Goal: Task Accomplishment & Management: Manage account settings

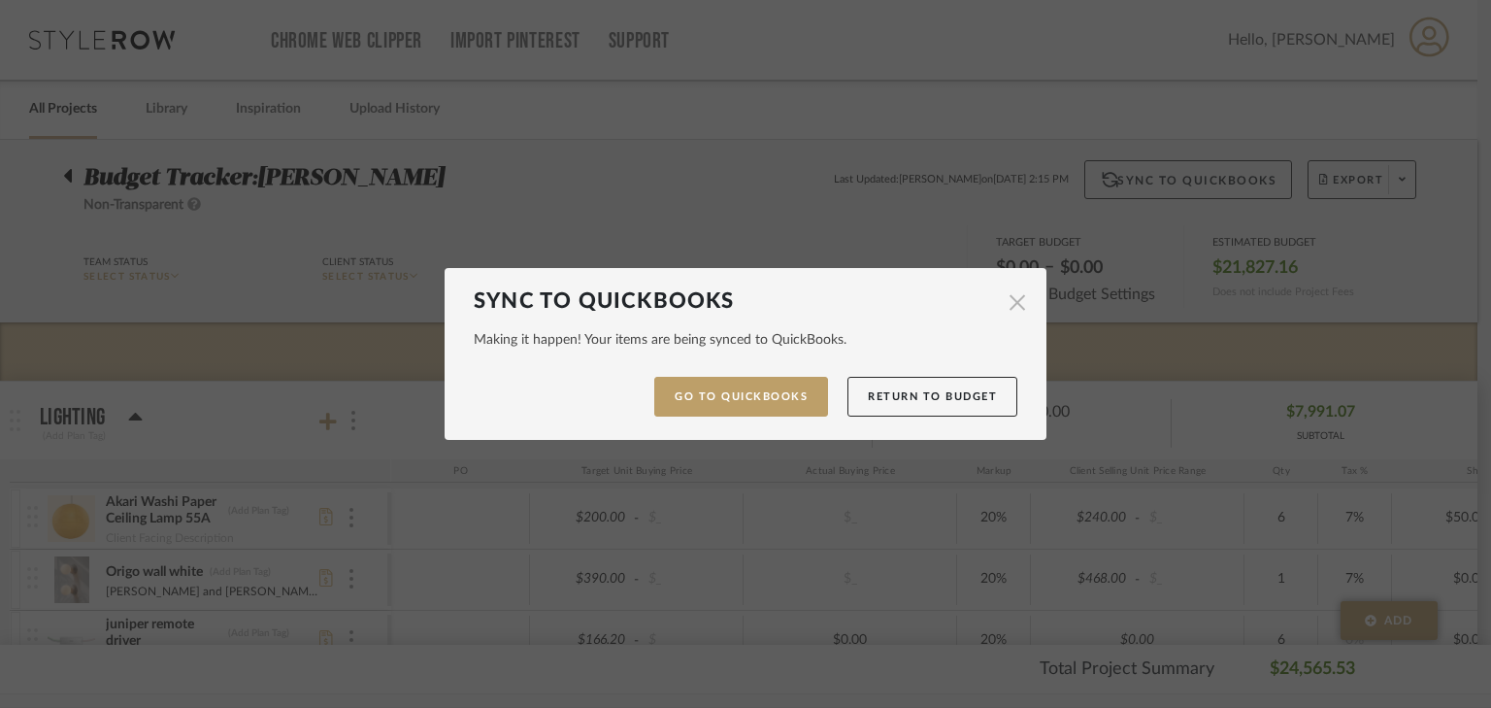
scroll to position [0, 263]
click at [931, 398] on button "Return to Budget" at bounding box center [933, 397] width 170 height 40
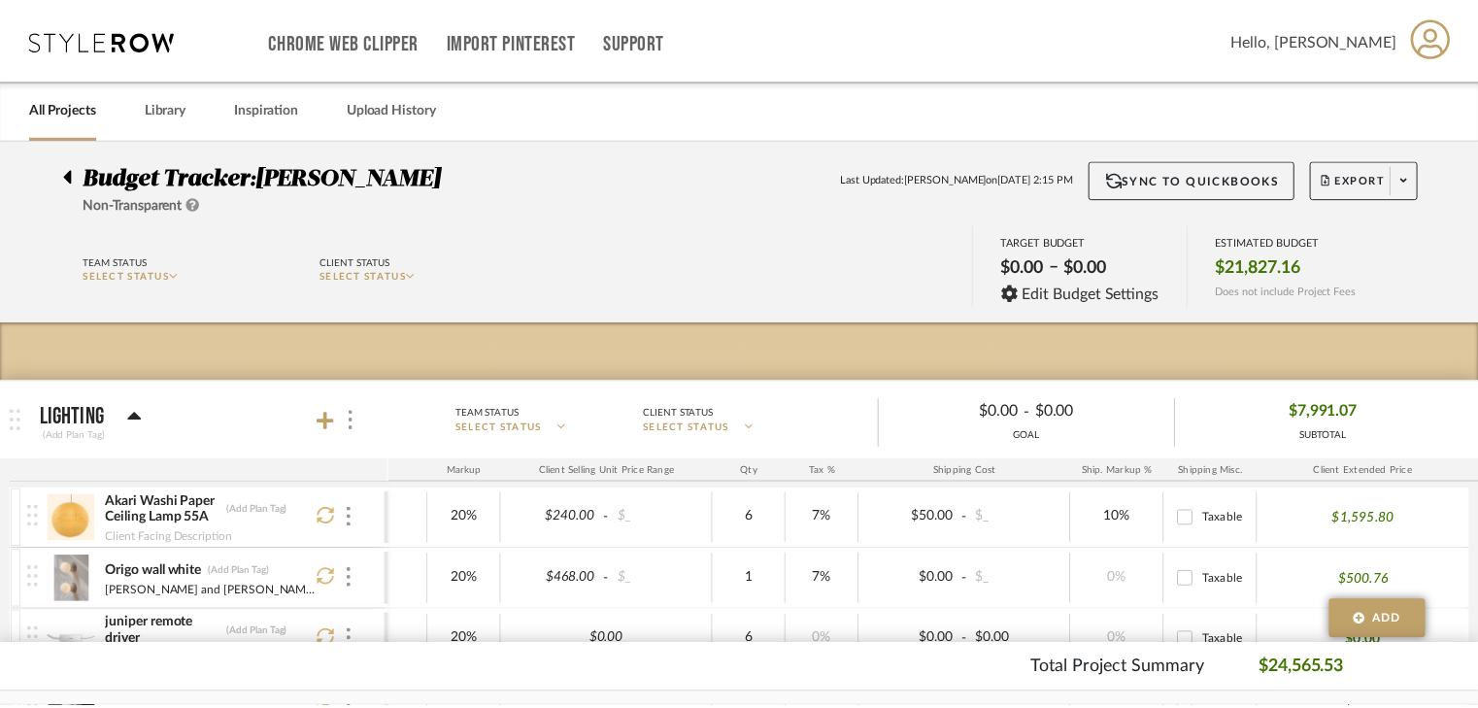
scroll to position [0, 517]
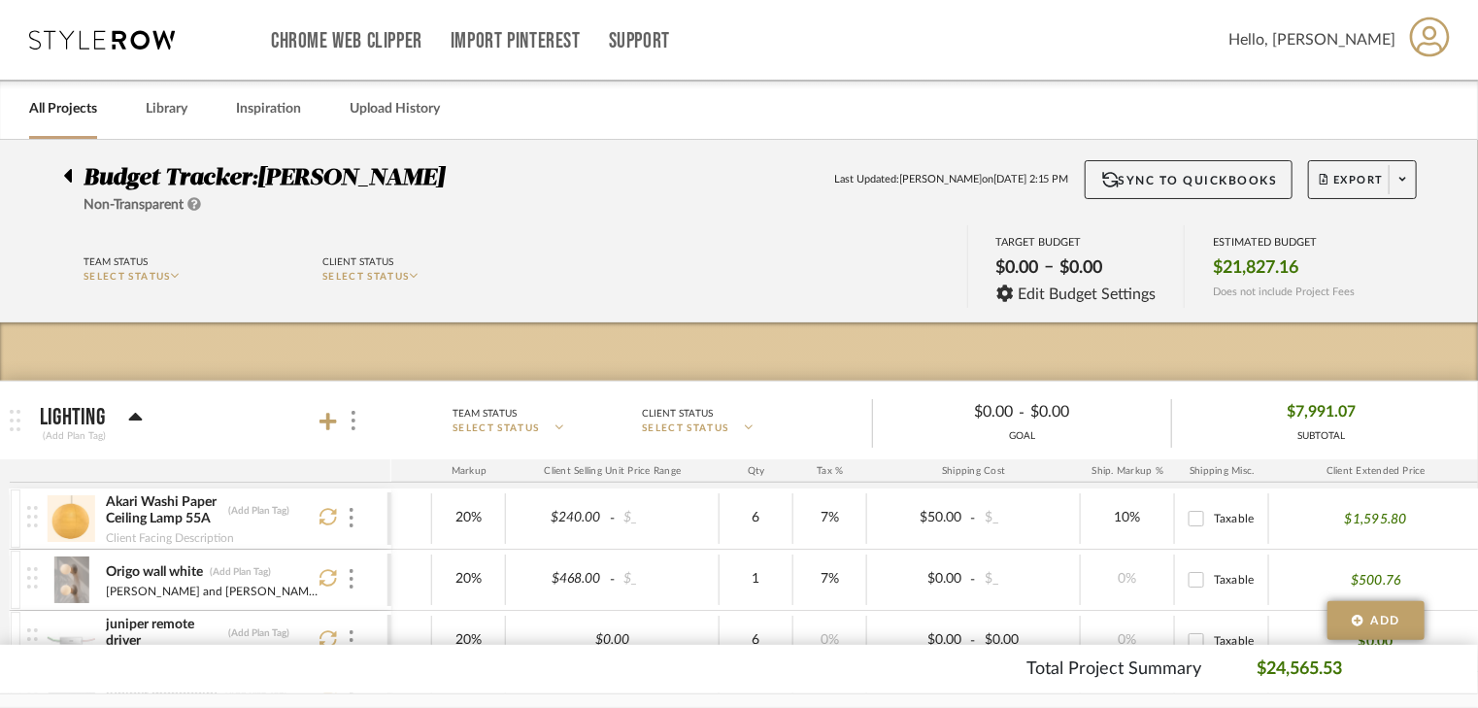
click at [73, 180] on div at bounding box center [73, 171] width 20 height 23
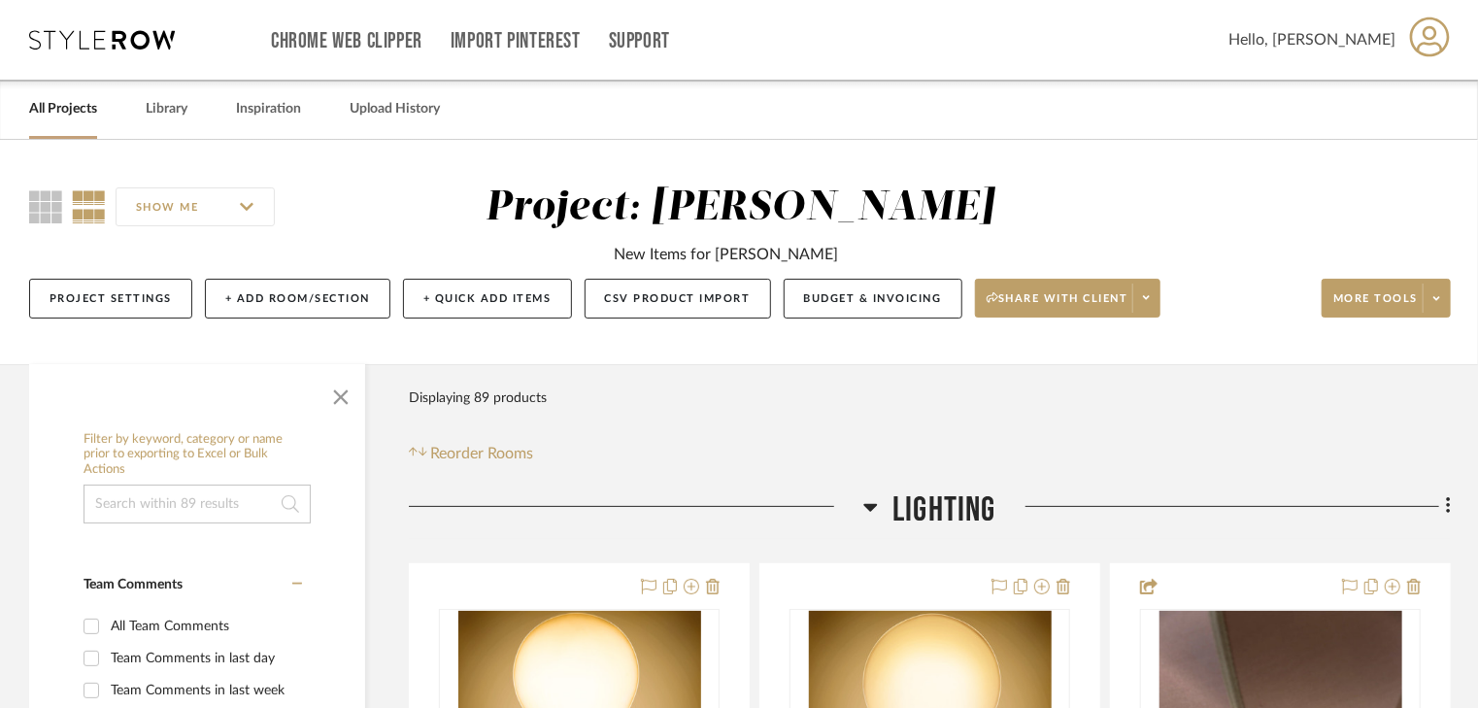
click at [56, 105] on link "All Projects" at bounding box center [63, 109] width 68 height 26
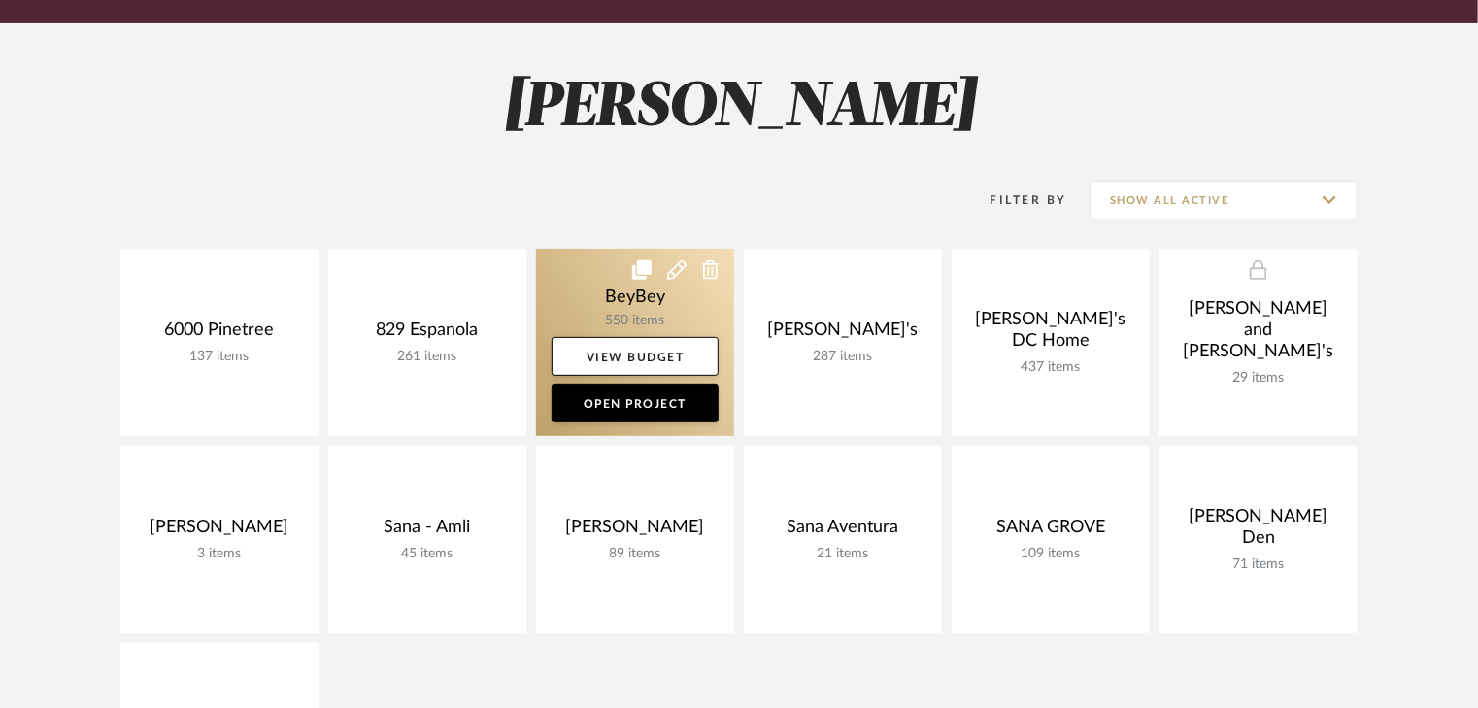
click at [594, 304] on link at bounding box center [635, 342] width 198 height 187
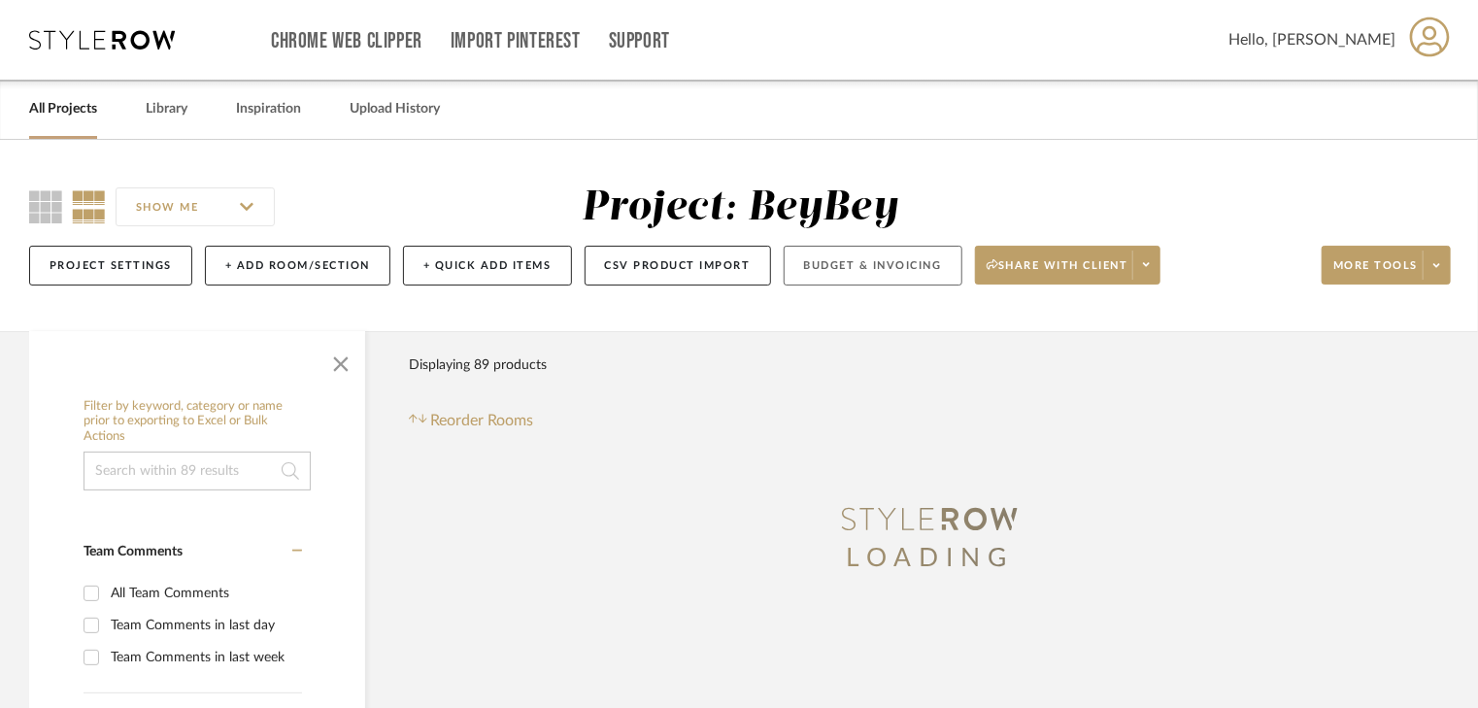
click at [879, 268] on button "Budget & Invoicing" at bounding box center [872, 266] width 179 height 40
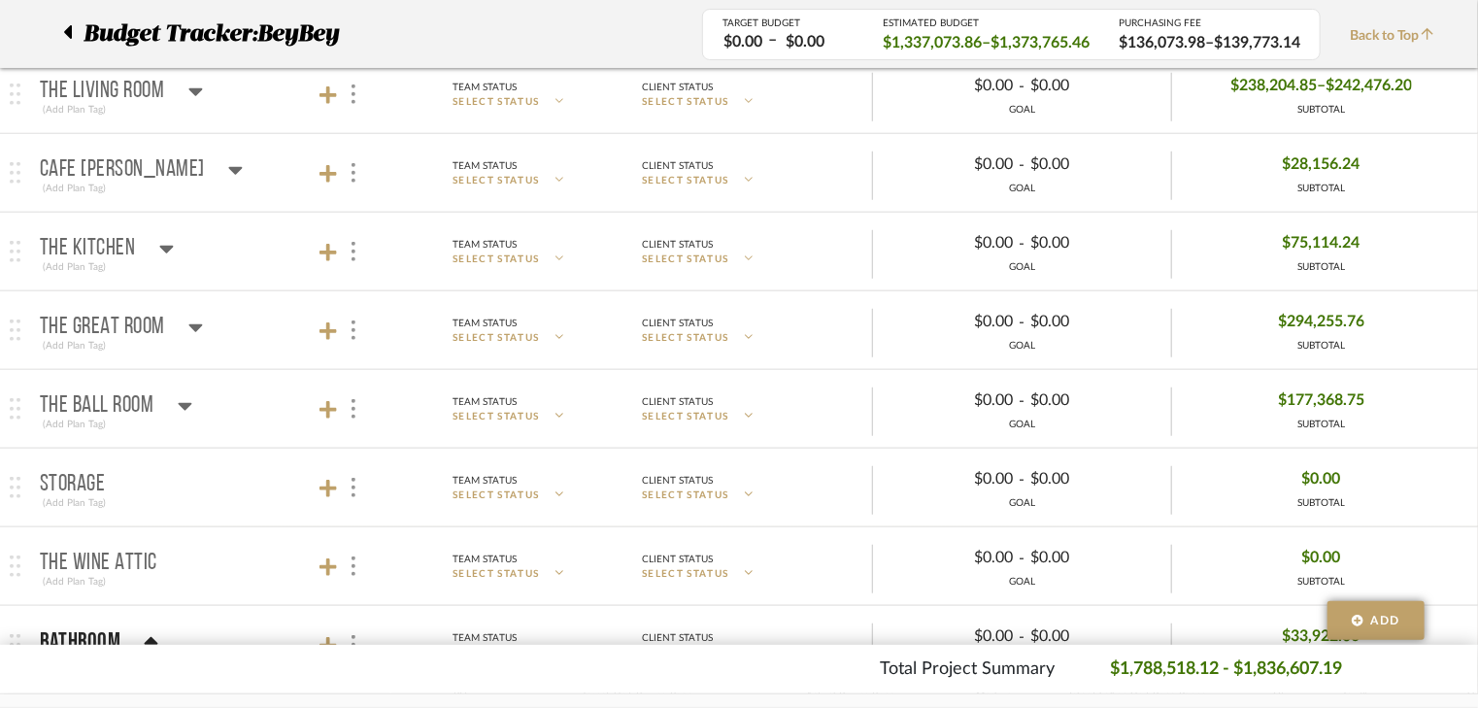
scroll to position [699, 0]
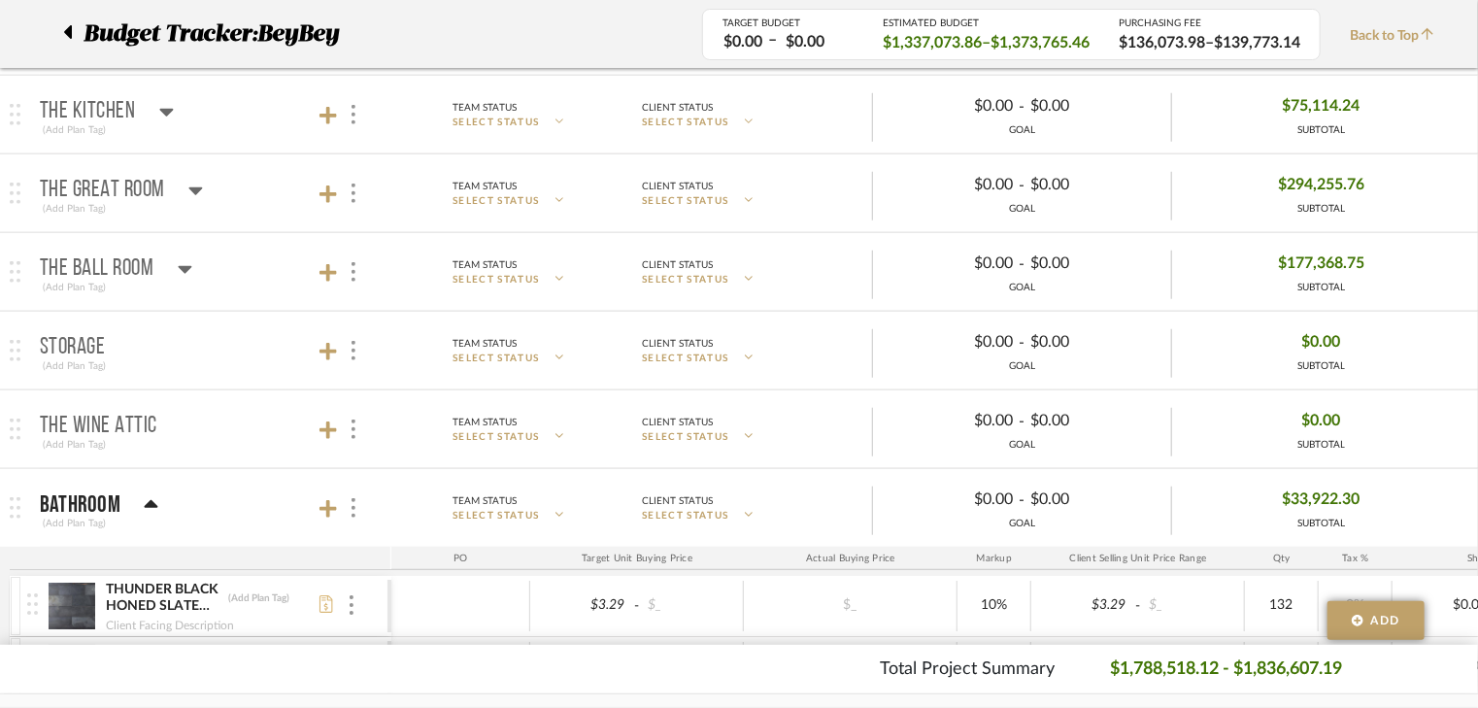
drag, startPoint x: 149, startPoint y: 497, endPoint x: 192, endPoint y: 489, distance: 44.4
click at [149, 496] on icon at bounding box center [151, 504] width 15 height 23
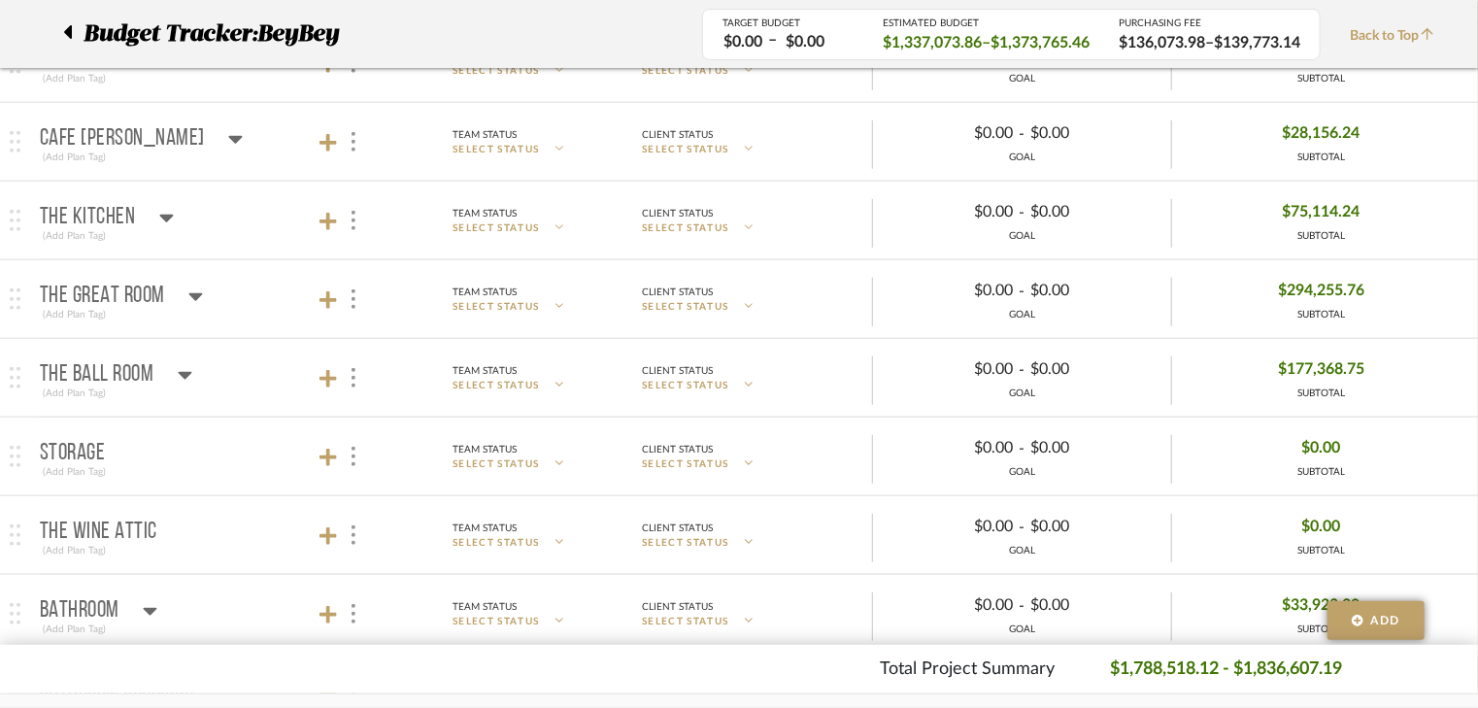
scroll to position [544, 0]
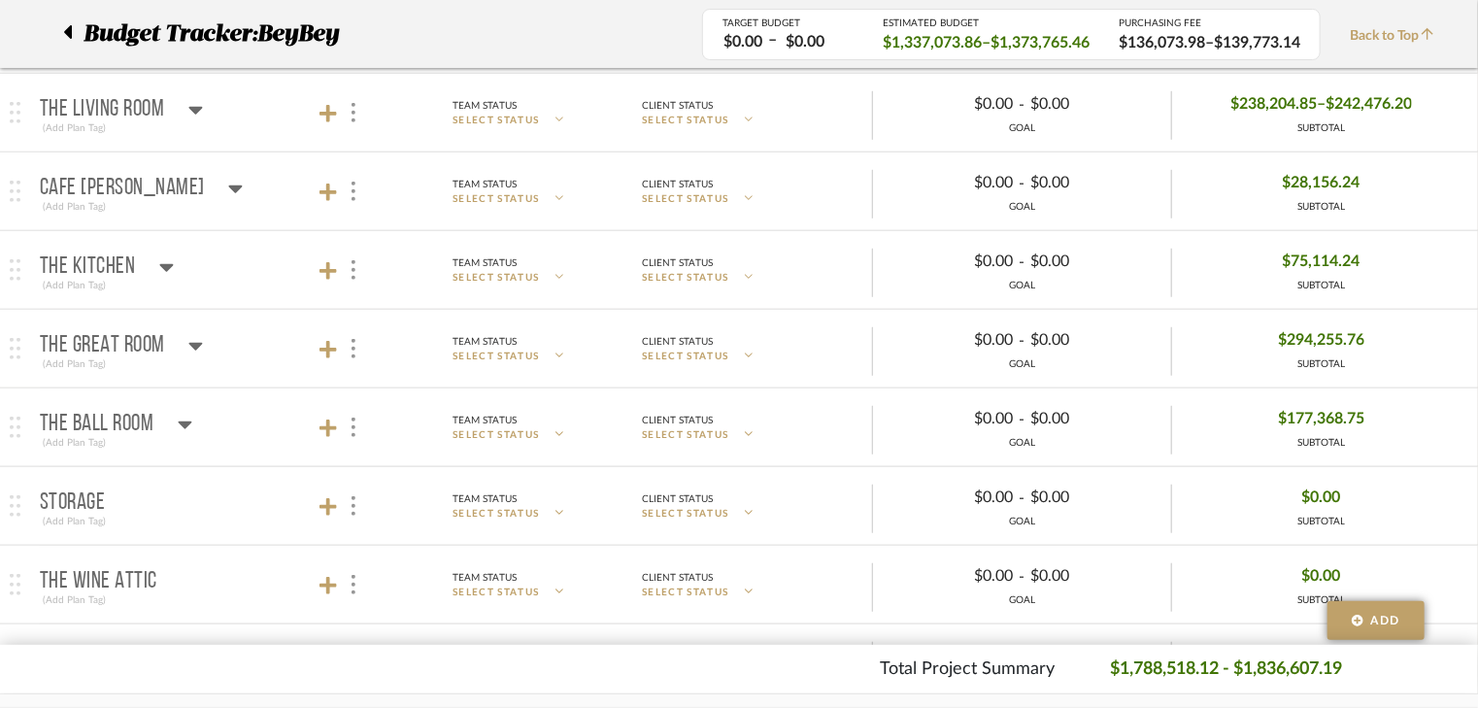
click at [163, 268] on icon at bounding box center [166, 268] width 14 height 8
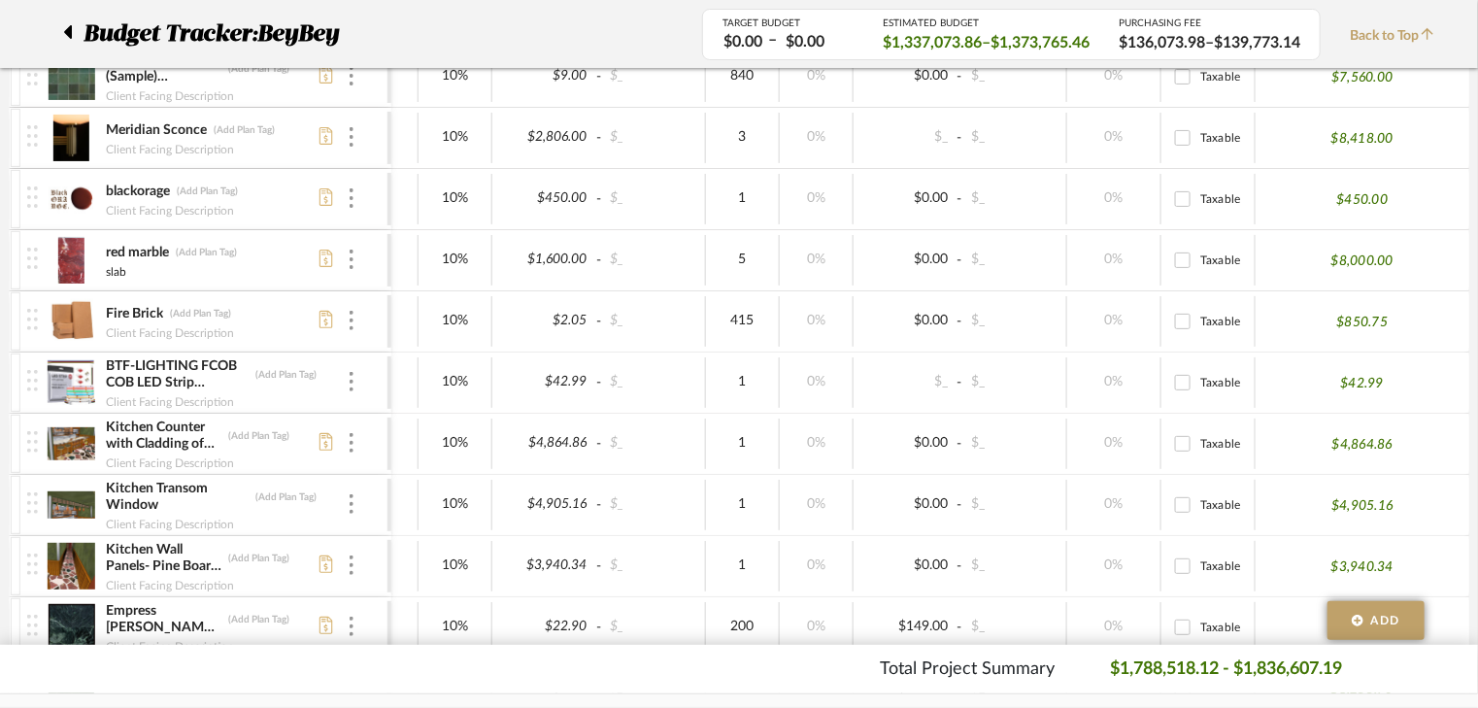
scroll to position [854, 0]
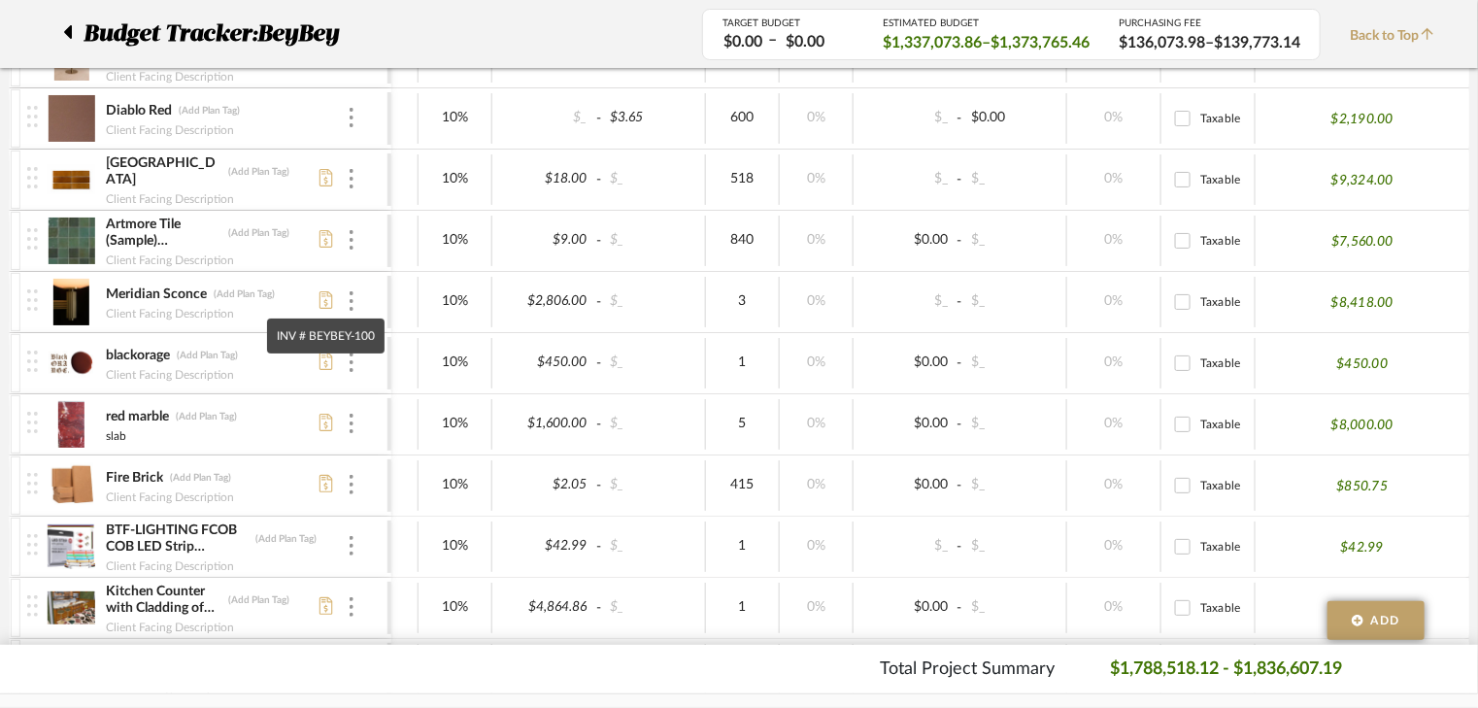
click at [325, 298] on icon at bounding box center [326, 299] width 14 height 17
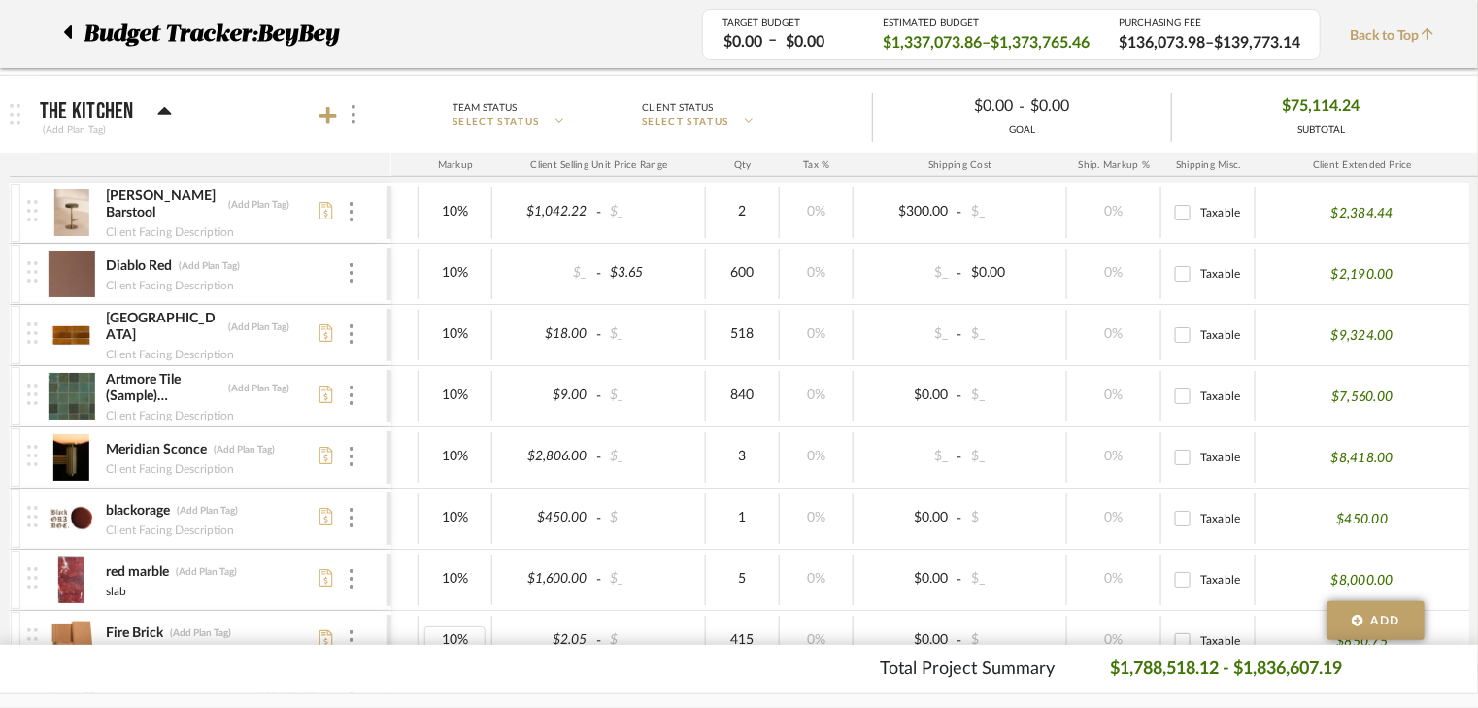
scroll to position [621, 0]
